Goal: Information Seeking & Learning: Learn about a topic

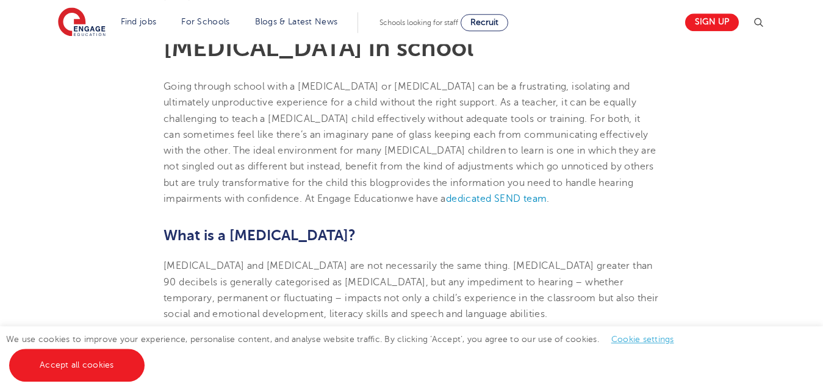
scroll to position [373, 0]
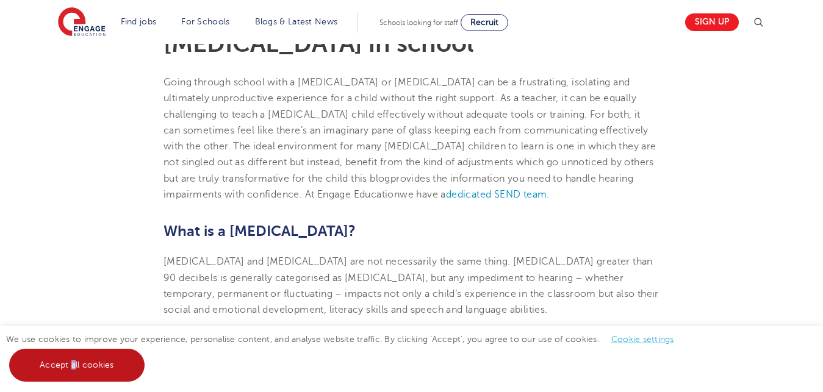
click at [71, 360] on link "Accept all cookies" at bounding box center [76, 365] width 135 height 33
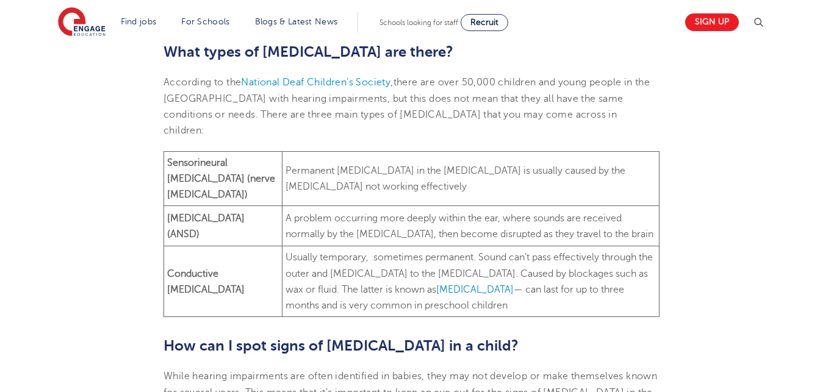
scroll to position [906, 0]
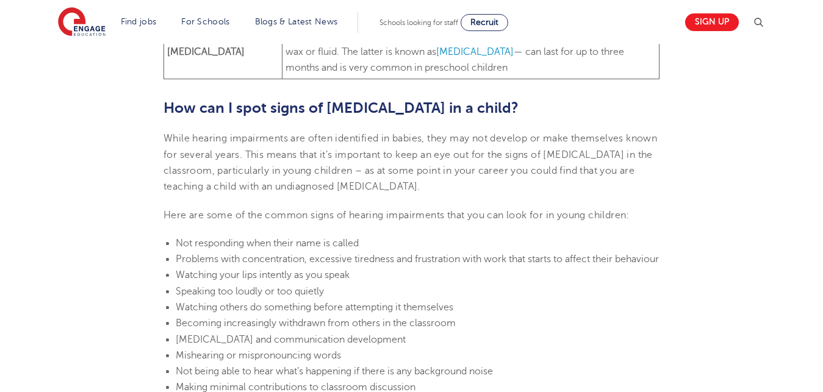
drag, startPoint x: 165, startPoint y: 81, endPoint x: 528, endPoint y: 354, distance: 453.6
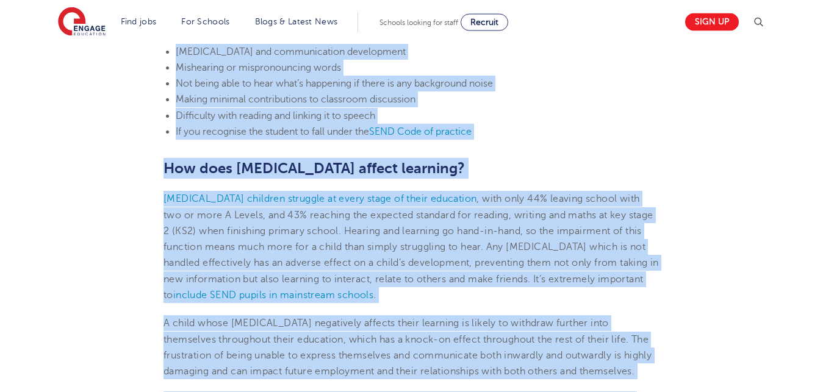
scroll to position [1171, 0]
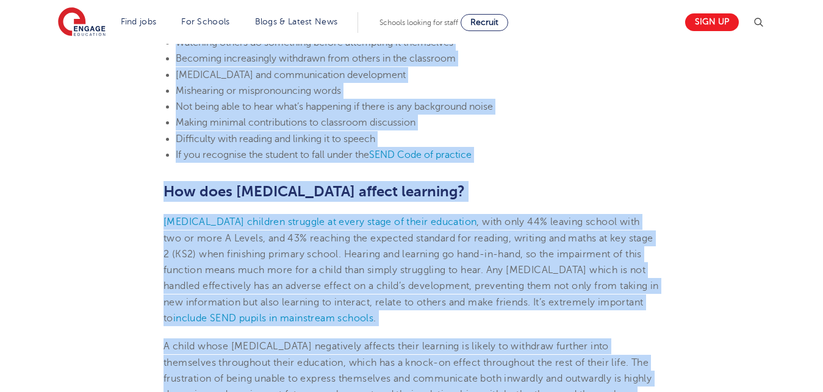
click at [542, 181] on h2 "How does [MEDICAL_DATA] affect learning?" at bounding box center [412, 191] width 496 height 21
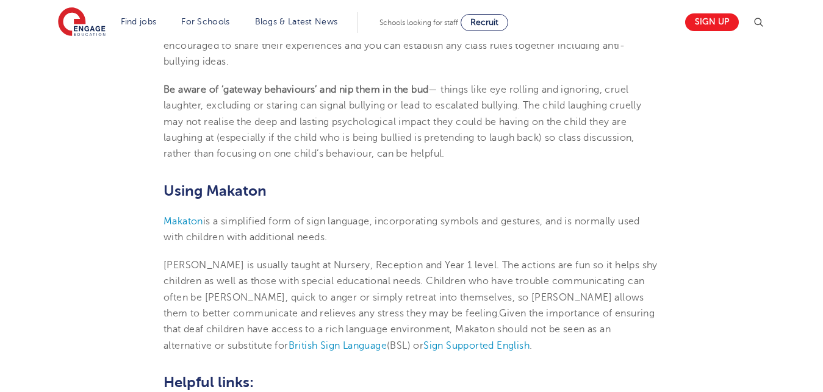
scroll to position [2695, 0]
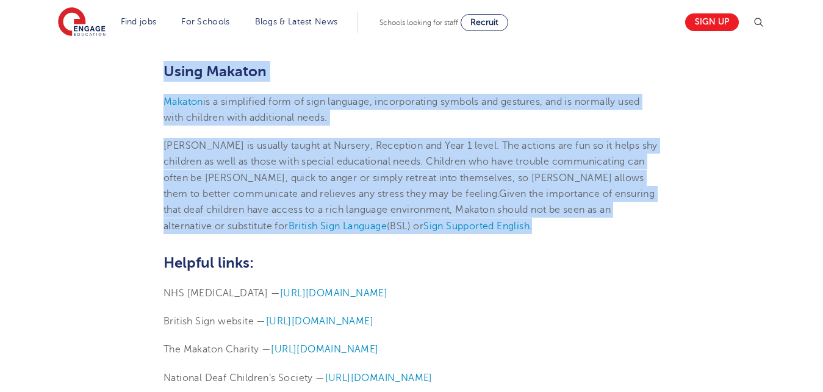
drag, startPoint x: 164, startPoint y: 124, endPoint x: 502, endPoint y: 221, distance: 352.1
copy section "Loremipsum dol sitametcon a elits doei t incidid utlaboreet do magnaa En’a mini…"
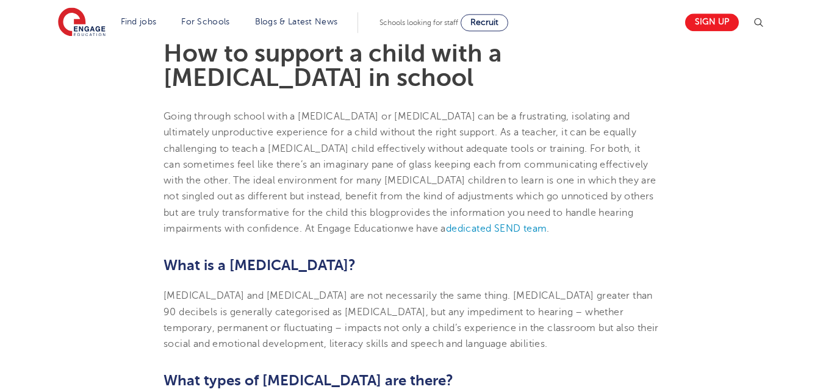
scroll to position [330, 0]
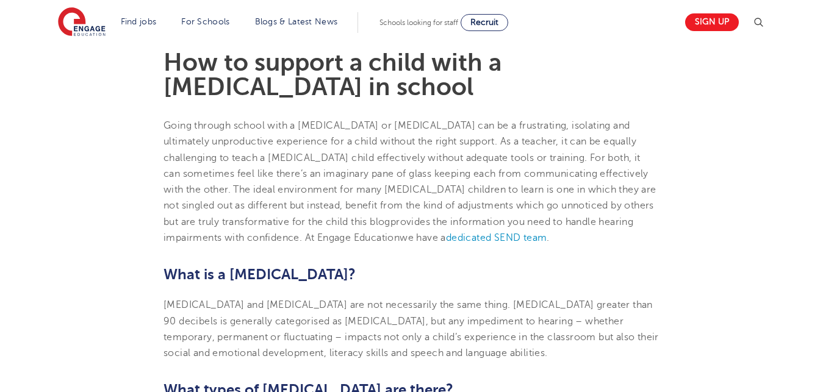
click at [233, 159] on span "Going through school with a [MEDICAL_DATA] or [MEDICAL_DATA] can be a frustrati…" at bounding box center [406, 157] width 485 height 75
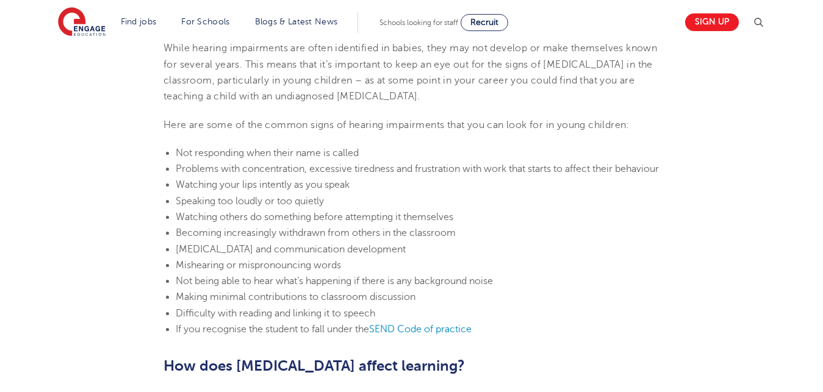
scroll to position [961, 0]
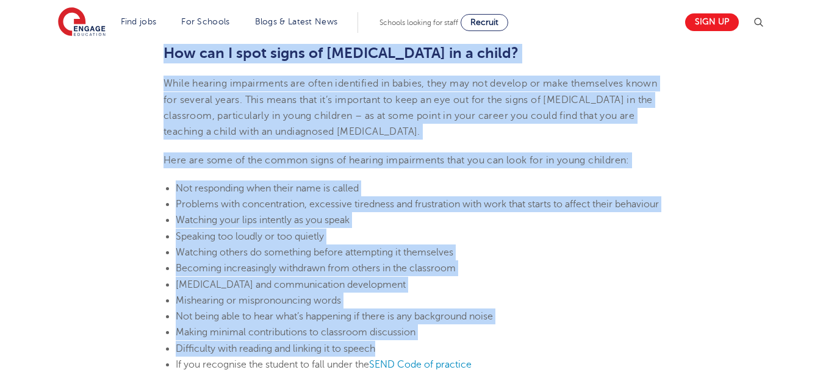
drag, startPoint x: 228, startPoint y: 151, endPoint x: 370, endPoint y: 337, distance: 234.2
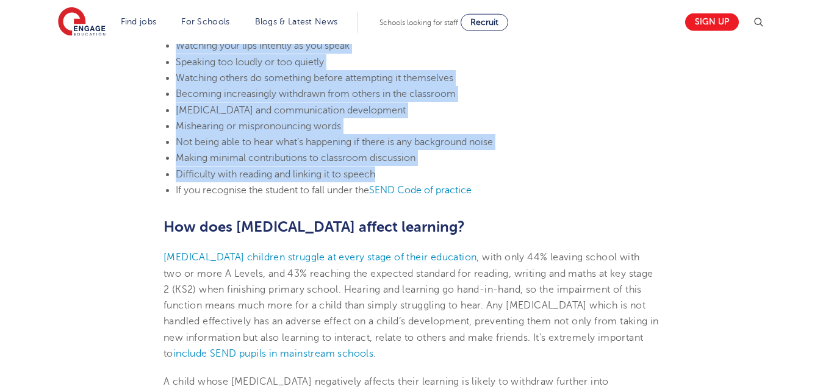
scroll to position [1148, 0]
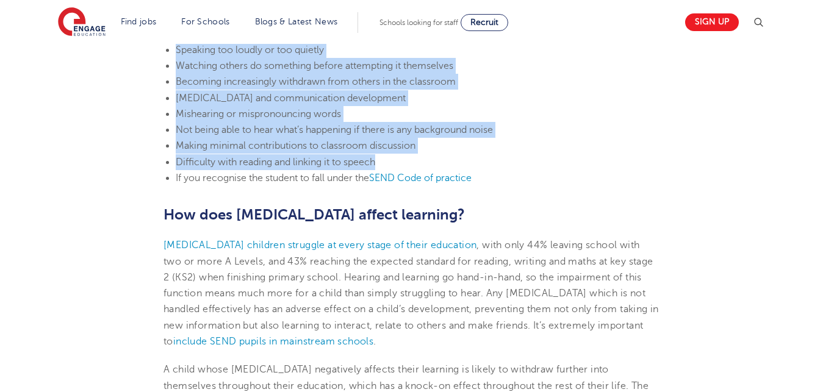
copy section "loremip dolorsitam? Consect adipiscing eli seddoeiu tem inc utlaboreetd mag ali…"
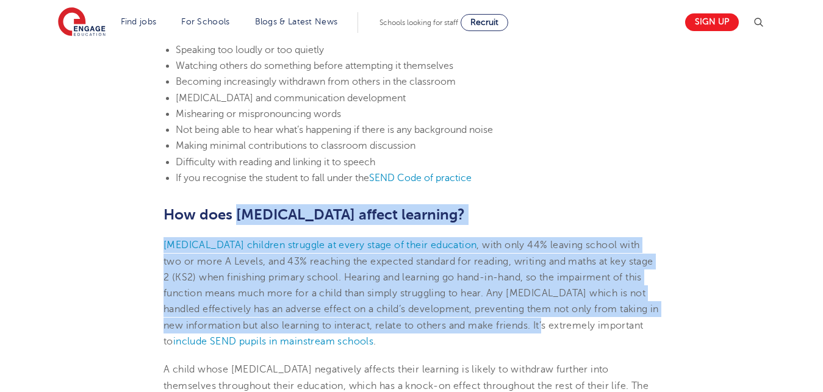
drag, startPoint x: 231, startPoint y: 207, endPoint x: 523, endPoint y: 314, distance: 310.6
copy section "[MEDICAL_DATA] affect learning? [MEDICAL_DATA] children struggle at every stage…"
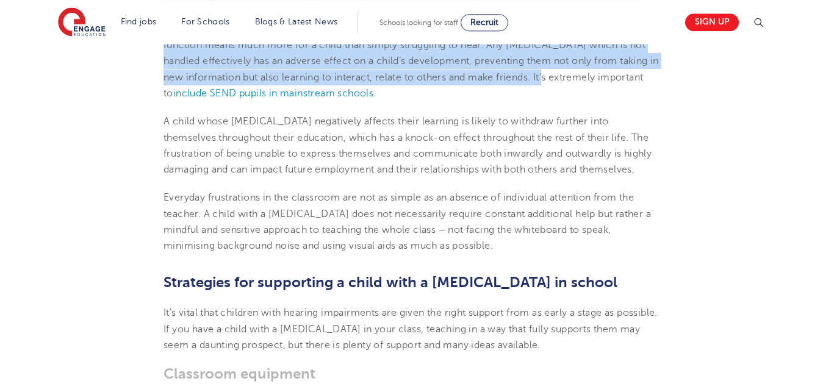
scroll to position [1459, 0]
